Goal: Transaction & Acquisition: Purchase product/service

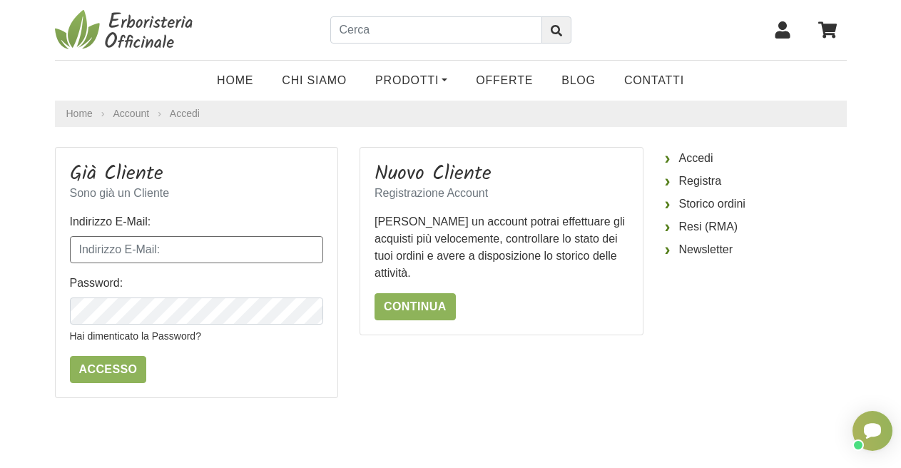
click at [77, 243] on input "Indirizzo E-Mail:" at bounding box center [197, 249] width 254 height 27
type input "[EMAIL_ADDRESS][DOMAIN_NAME]"
click at [101, 367] on input "Accesso" at bounding box center [108, 369] width 77 height 27
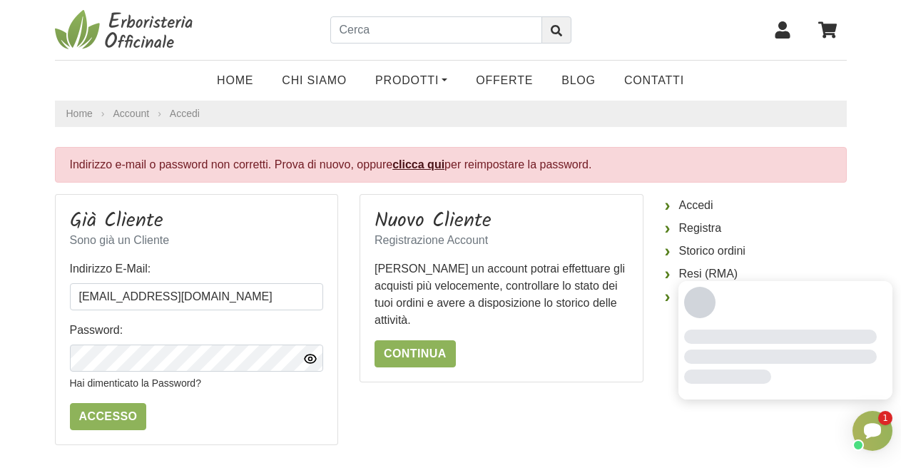
click at [313, 358] on icon "button" at bounding box center [310, 359] width 14 height 14
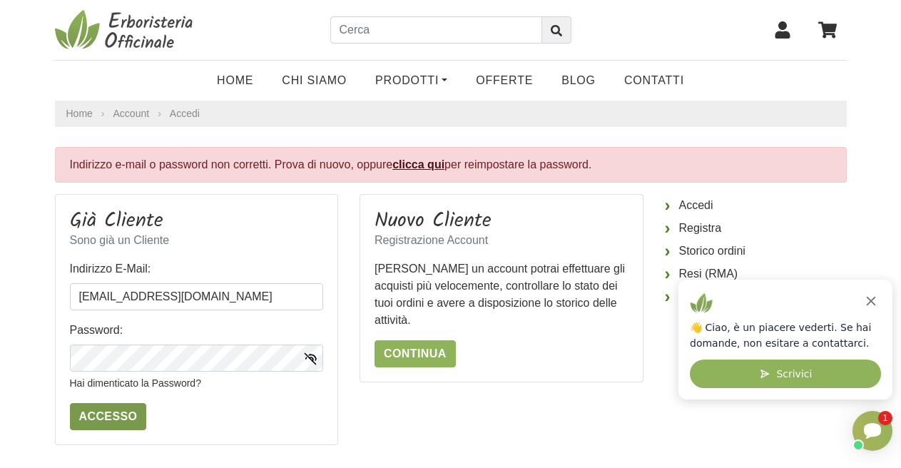
click at [123, 415] on input "Accesso" at bounding box center [108, 416] width 77 height 27
click at [410, 168] on link "clicca qui" at bounding box center [419, 164] width 52 height 12
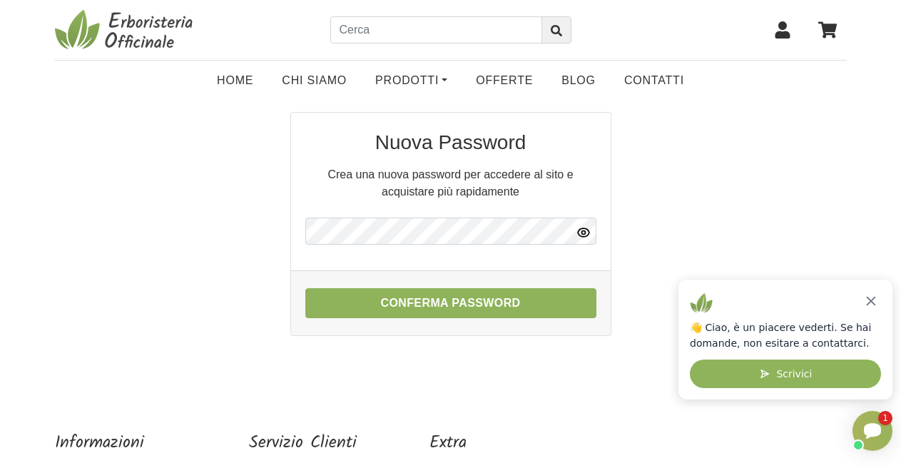
click at [584, 237] on icon "button" at bounding box center [583, 232] width 11 height 9
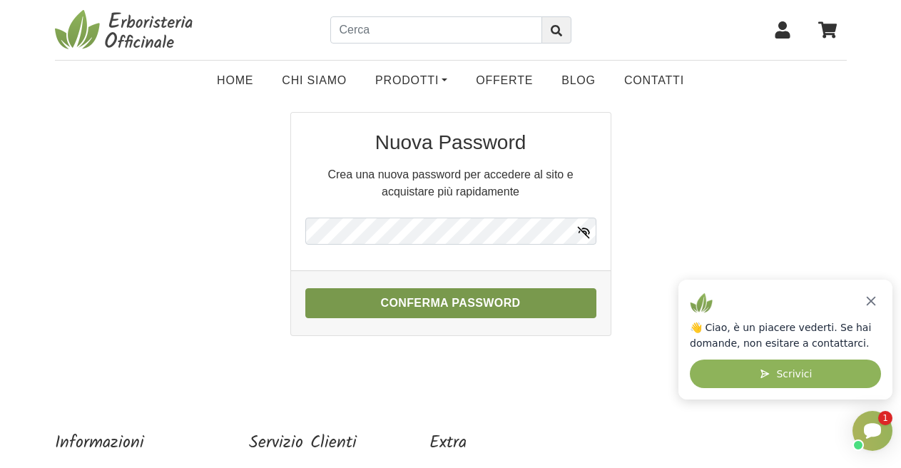
click at [493, 303] on button "Conferma Password" at bounding box center [450, 303] width 291 height 30
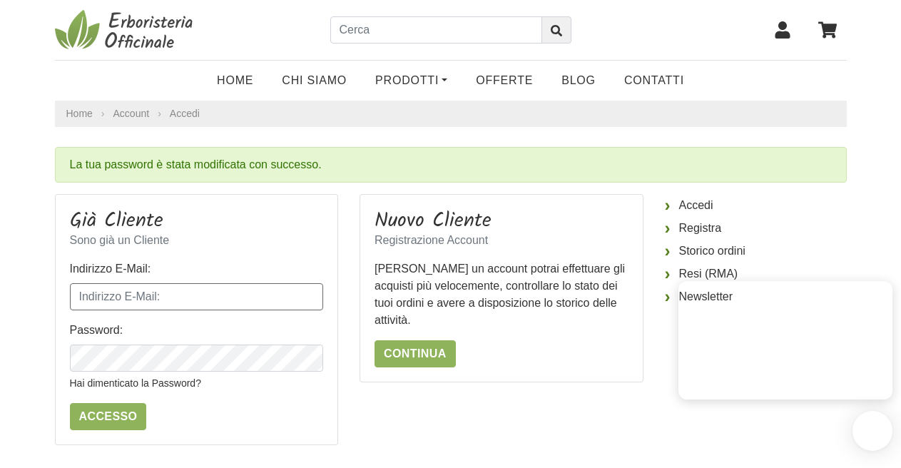
click at [86, 290] on input "Indirizzo E-Mail:" at bounding box center [197, 296] width 254 height 27
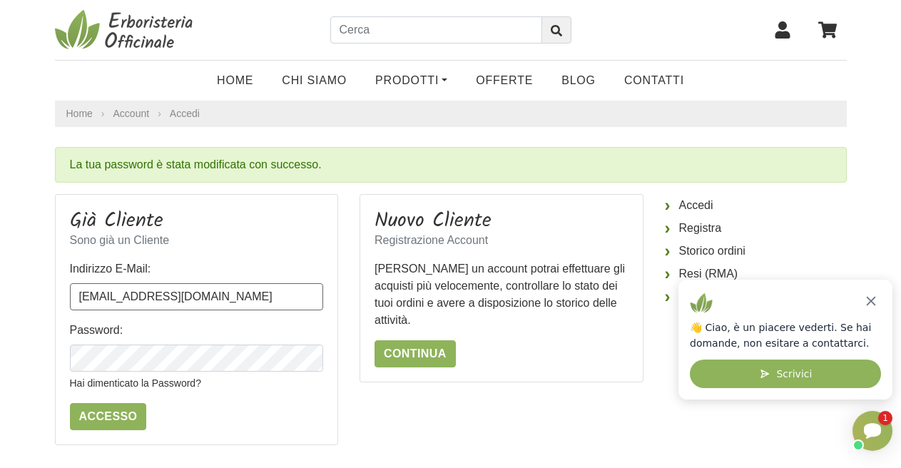
type input "[EMAIL_ADDRESS][DOMAIN_NAME]"
click at [101, 407] on input "Accesso" at bounding box center [108, 416] width 77 height 27
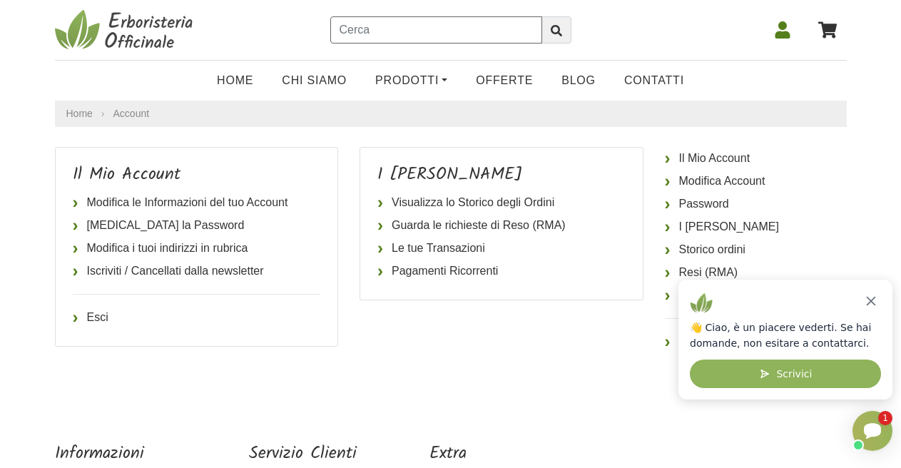
click at [339, 27] on input "text" at bounding box center [436, 29] width 212 height 27
type input "amaro svedese"
click at [556, 34] on icon "submit" at bounding box center [556, 30] width 11 height 11
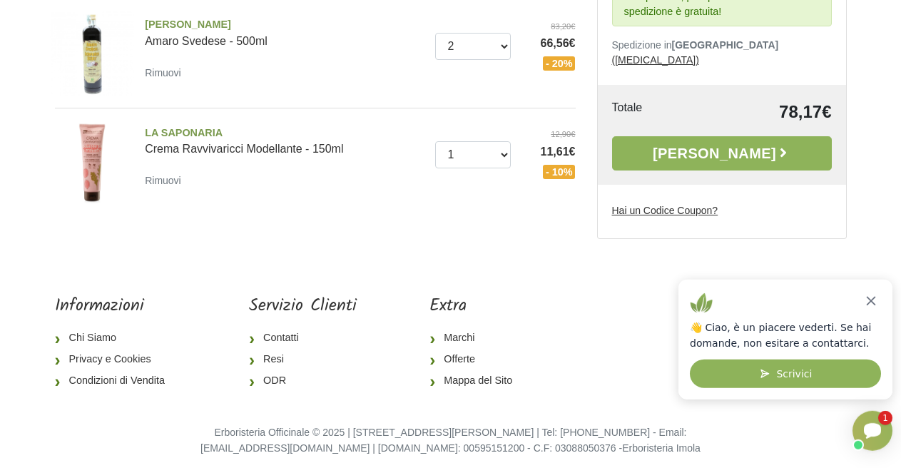
scroll to position [309, 0]
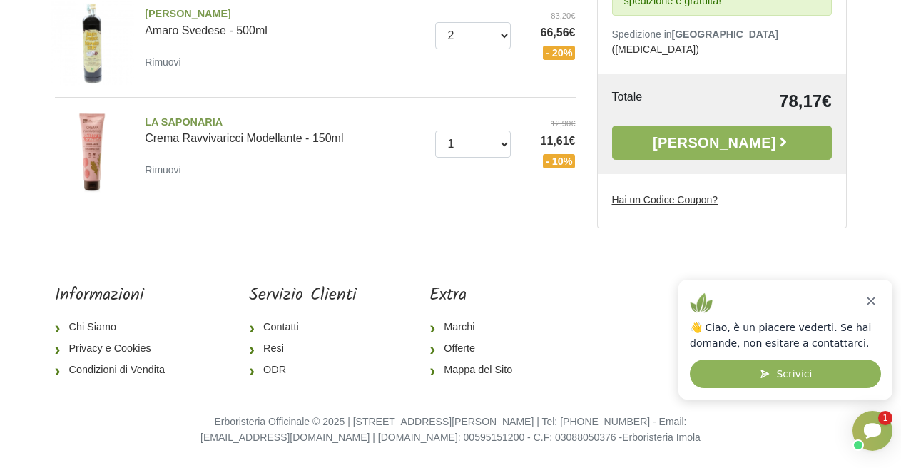
click at [668, 199] on u "Hai un Codice Coupon?" at bounding box center [665, 199] width 106 height 11
click at [0, 0] on input "Hai un Codice Coupon?" at bounding box center [0, 0] width 0 height 0
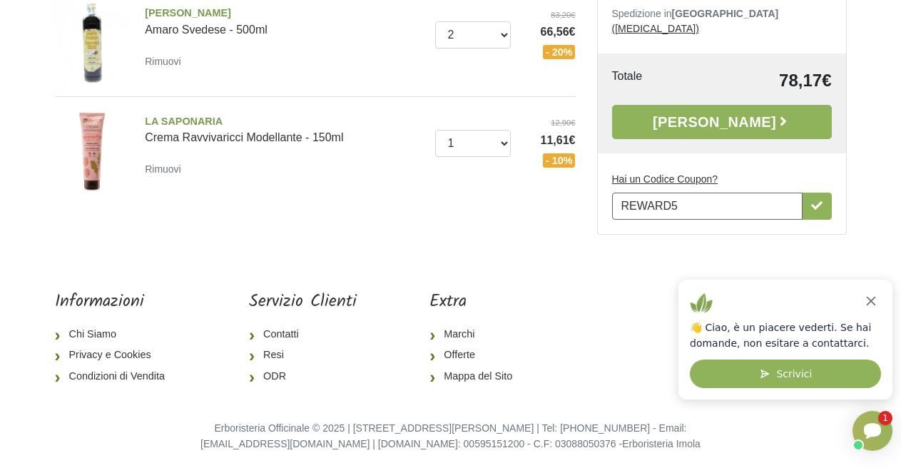
type input "REWARD5"
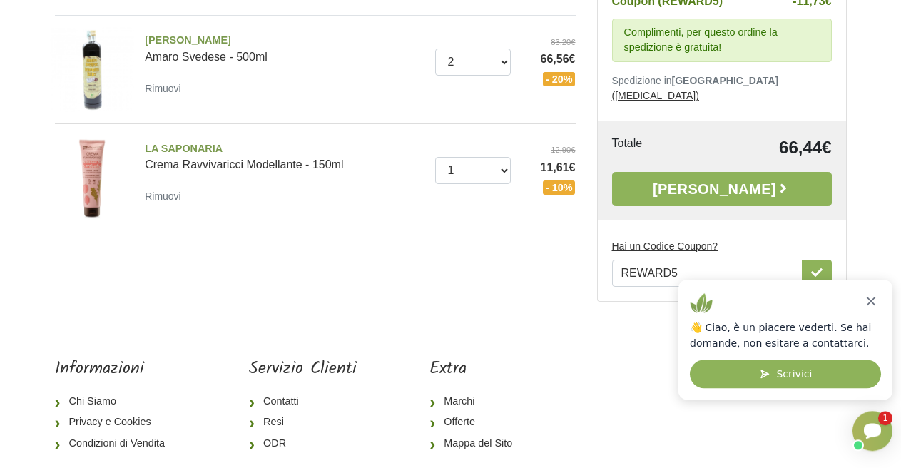
scroll to position [291, 0]
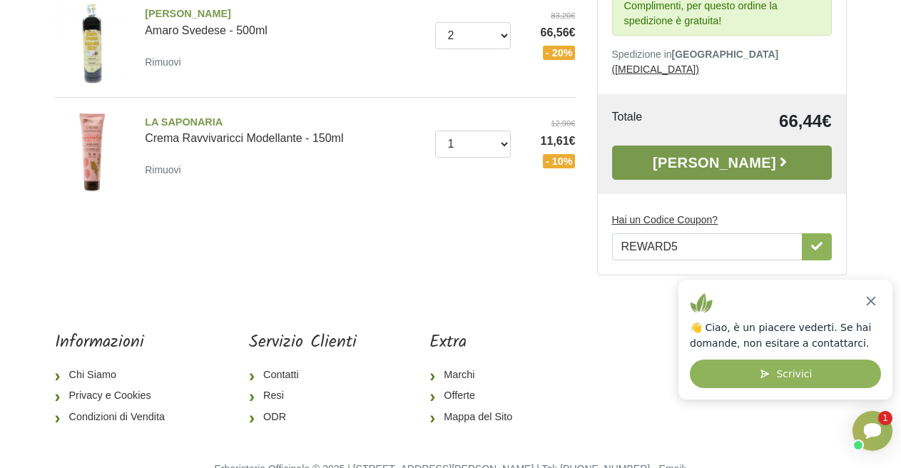
click at [714, 151] on link "Alla Cassa" at bounding box center [722, 163] width 220 height 34
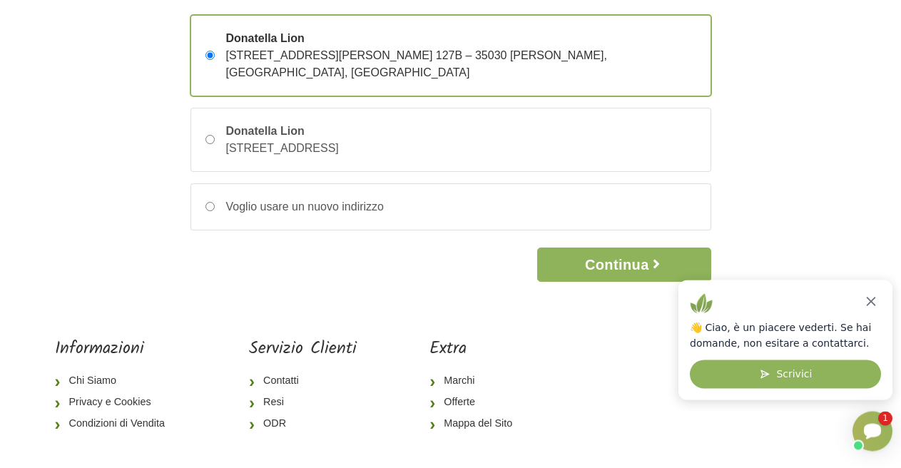
scroll to position [208, 0]
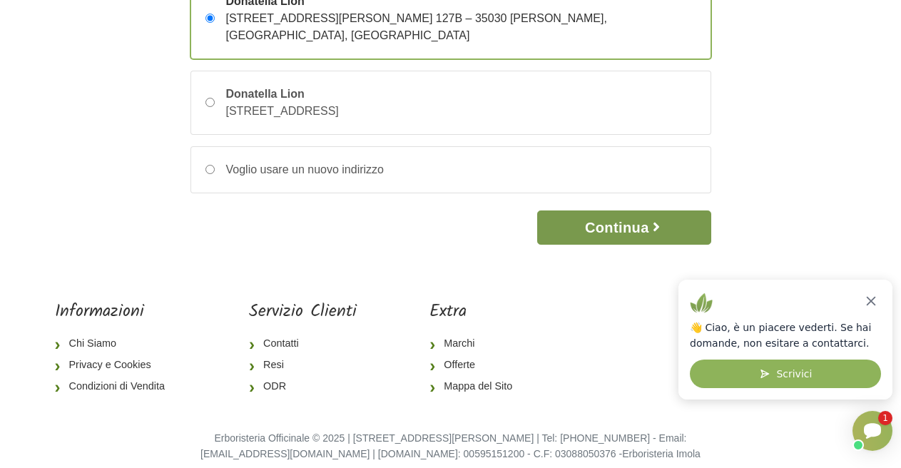
click at [599, 213] on button "Continua" at bounding box center [623, 228] width 173 height 34
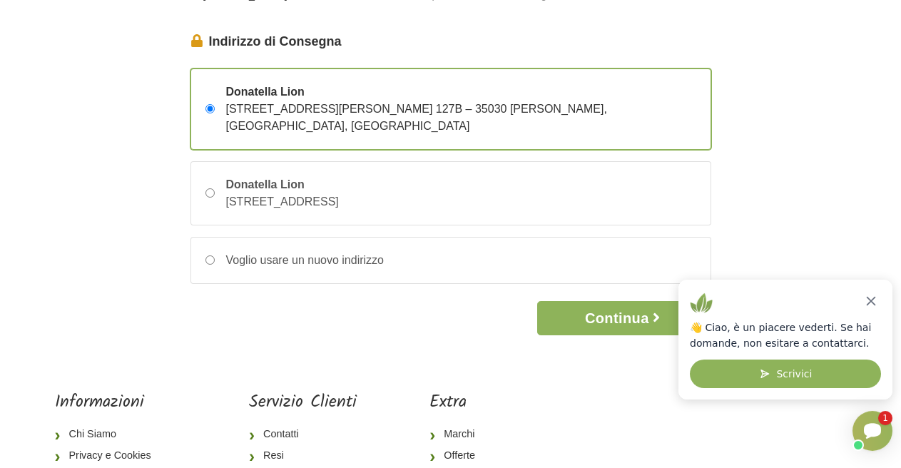
scroll to position [135, 0]
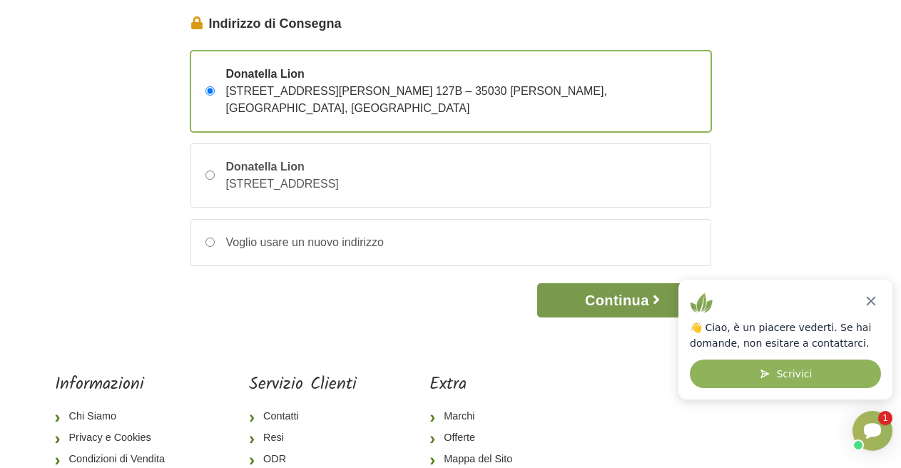
click at [610, 283] on button "Continua" at bounding box center [623, 300] width 173 height 34
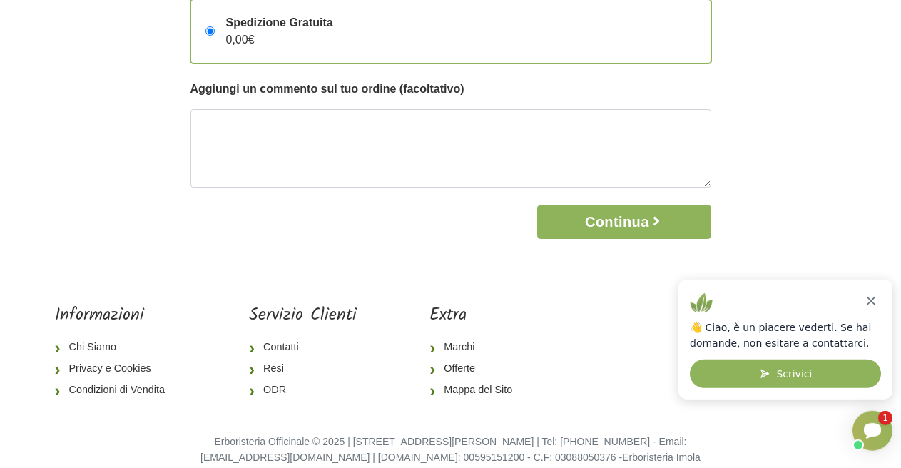
scroll to position [210, 0]
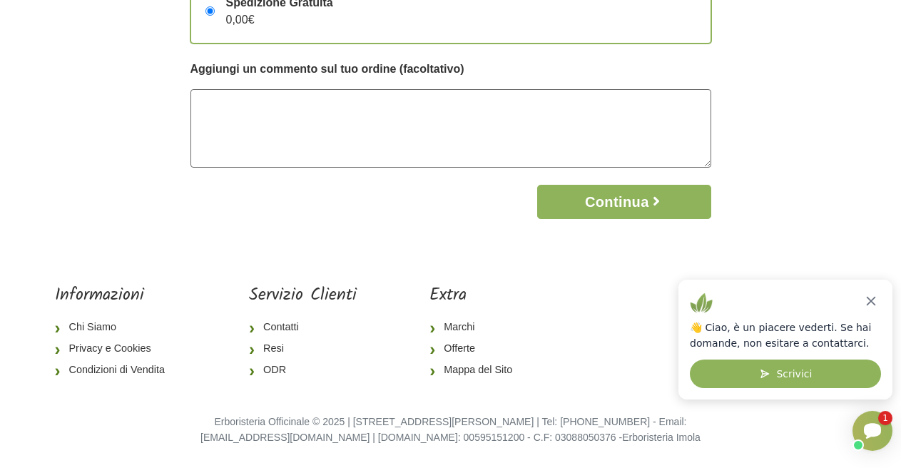
click at [218, 108] on textarea at bounding box center [451, 128] width 521 height 79
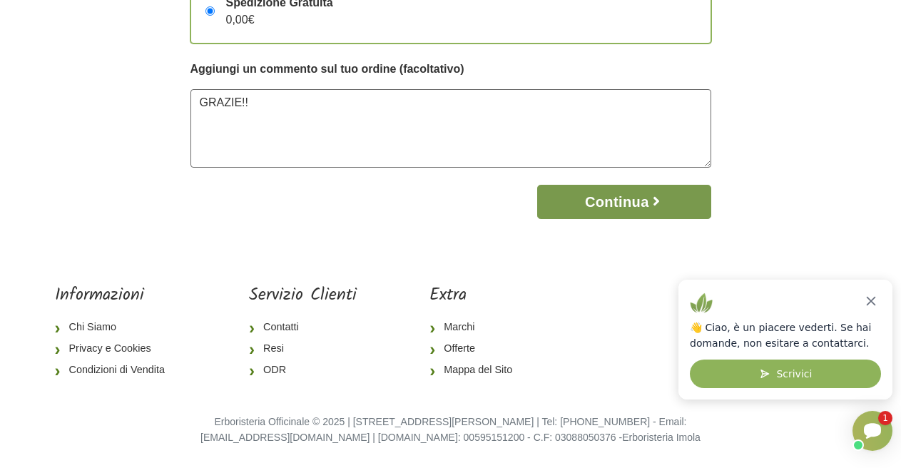
type textarea "GRAZIE!!"
click at [627, 216] on button "Continua" at bounding box center [623, 202] width 173 height 34
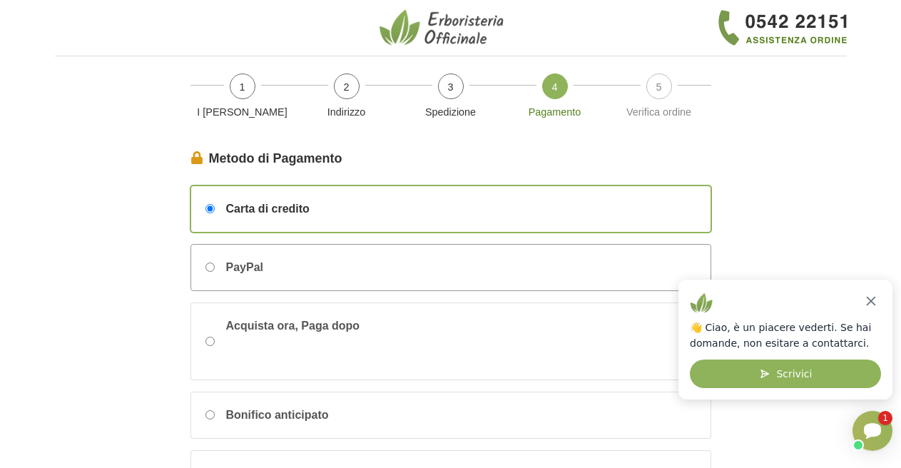
click at [208, 268] on input "PayPal" at bounding box center [210, 267] width 9 height 9
radio input "true"
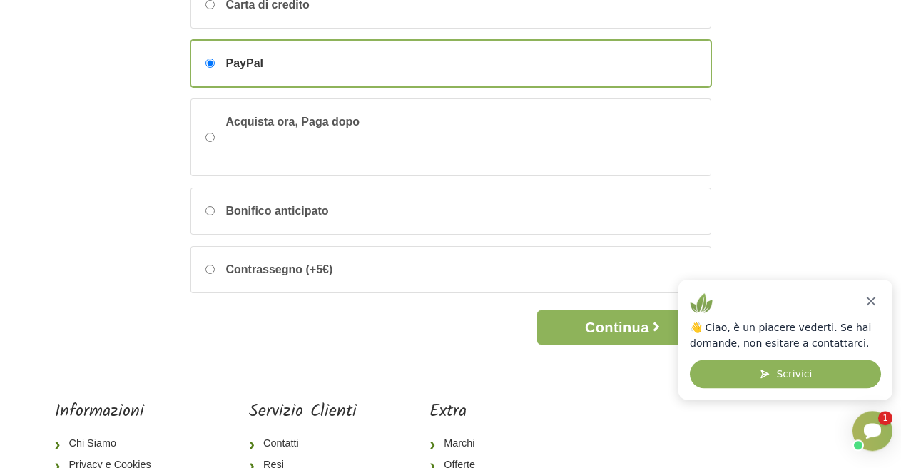
scroll to position [291, 0]
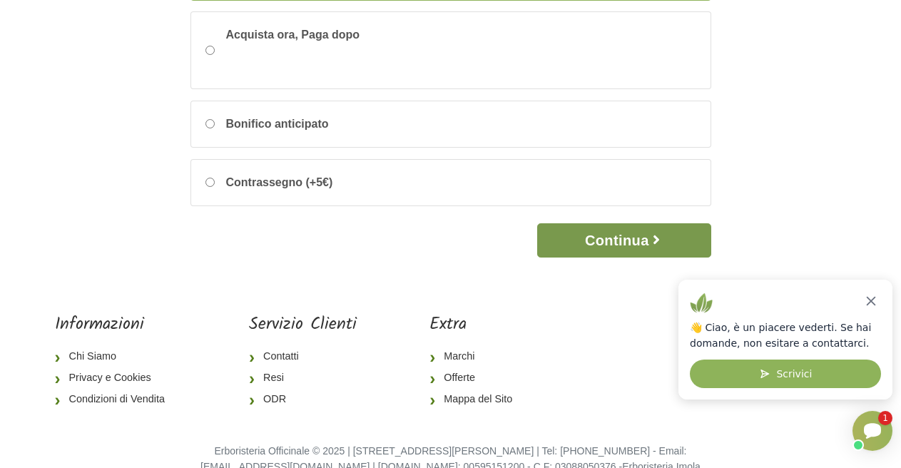
click at [619, 237] on button "Continua" at bounding box center [623, 240] width 173 height 34
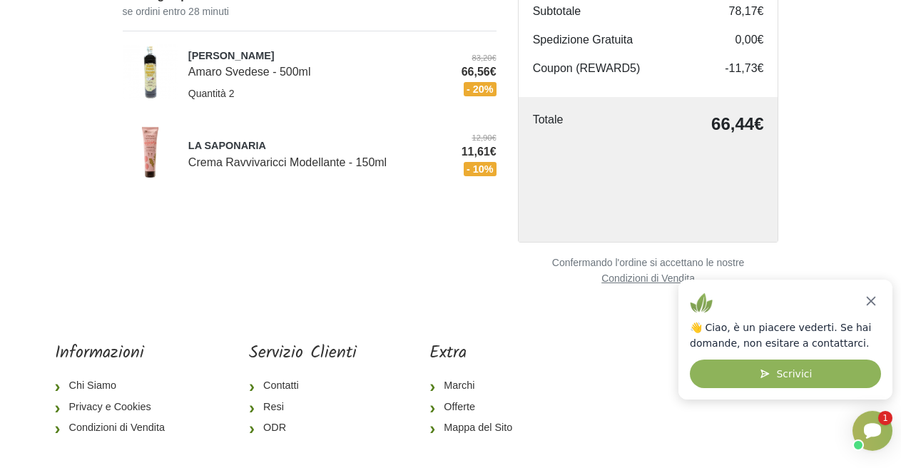
scroll to position [218, 0]
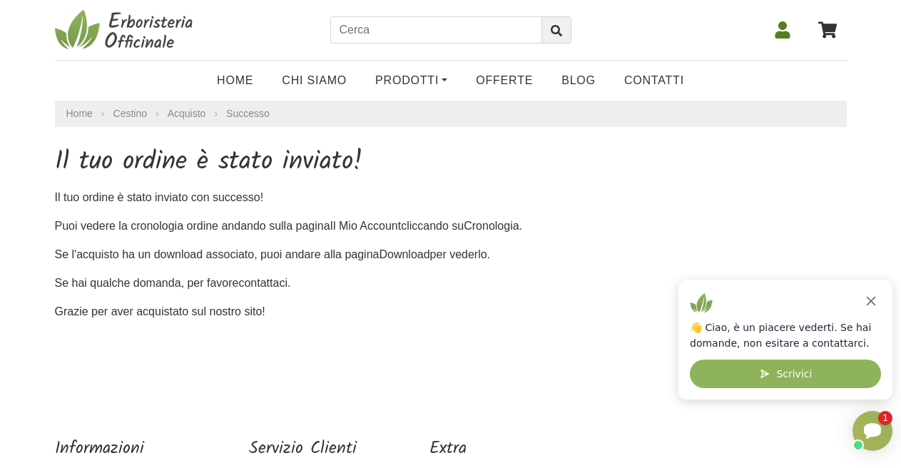
click at [779, 36] on icon at bounding box center [782, 29] width 15 height 17
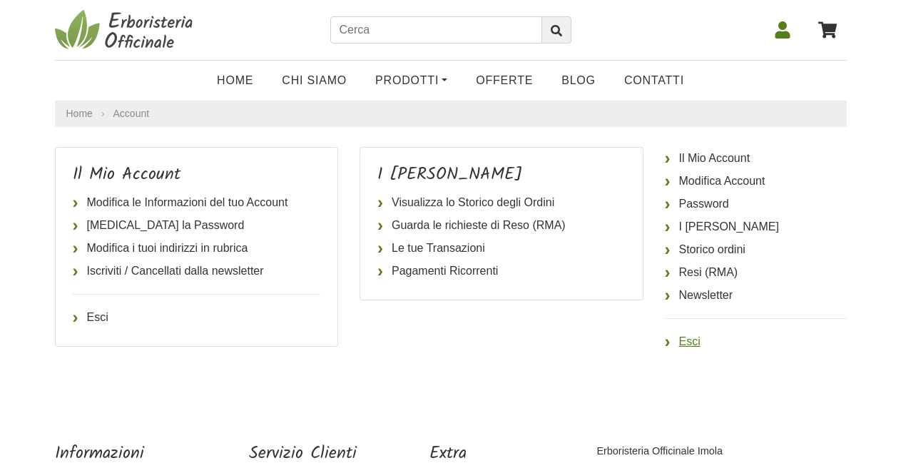
click at [690, 344] on link "Esci" at bounding box center [756, 341] width 182 height 23
